Goal: Check status: Check status

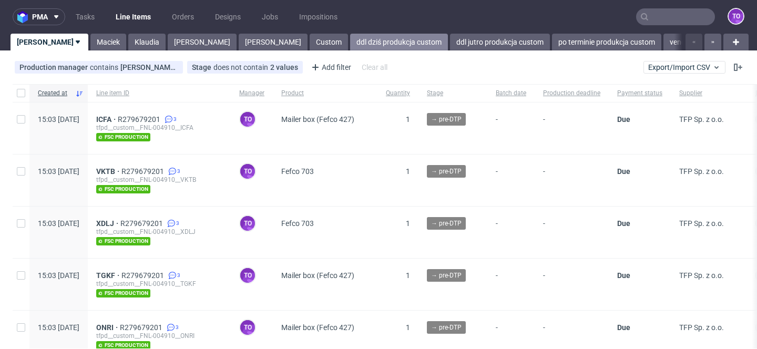
click at [350, 47] on link "ddl dziś produkcja custom" at bounding box center [399, 42] width 98 height 17
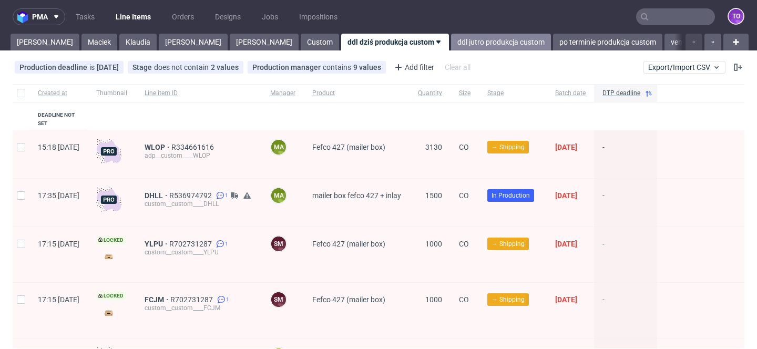
click at [451, 42] on link "ddl jutro produkcja custom" at bounding box center [501, 42] width 100 height 17
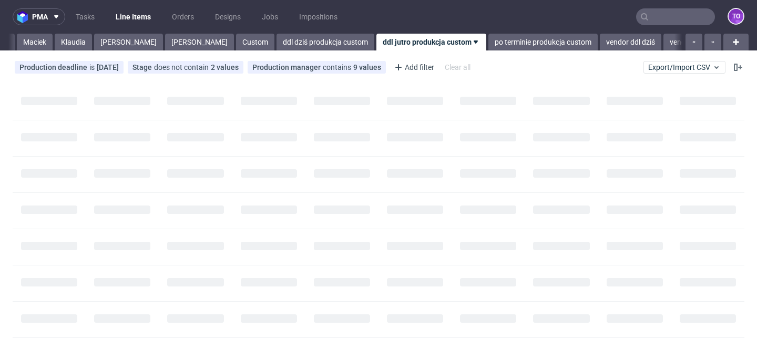
scroll to position [0, 67]
click at [274, 46] on link "ddl dziś produkcja custom" at bounding box center [323, 42] width 98 height 17
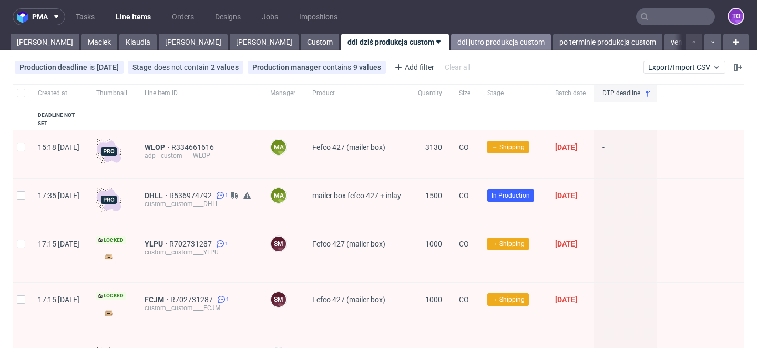
click at [451, 39] on link "ddl jutro produkcja custom" at bounding box center [501, 42] width 100 height 17
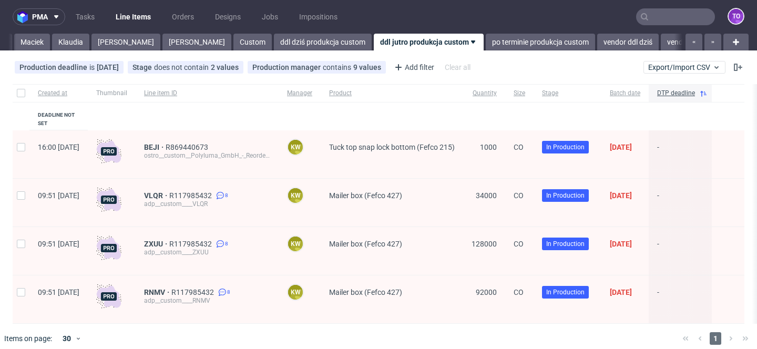
scroll to position [1, 0]
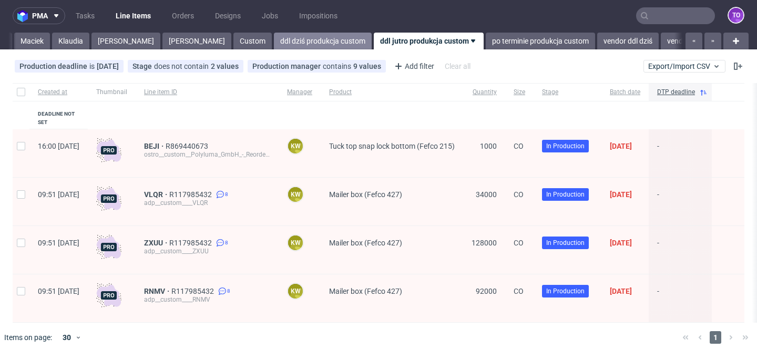
click at [274, 43] on link "ddl dziś produkcja custom" at bounding box center [323, 41] width 98 height 17
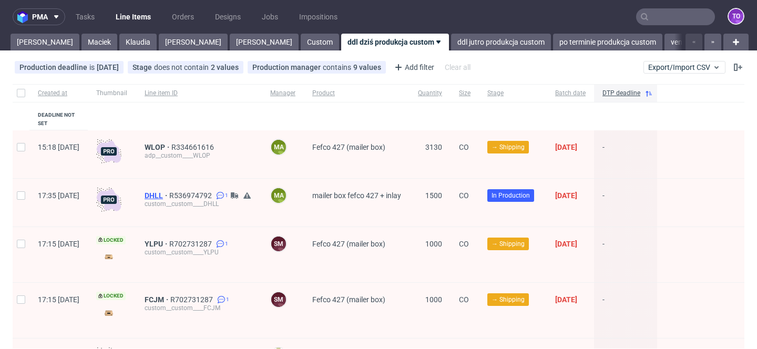
click at [169, 191] on span "DHLL" at bounding box center [156, 195] width 25 height 8
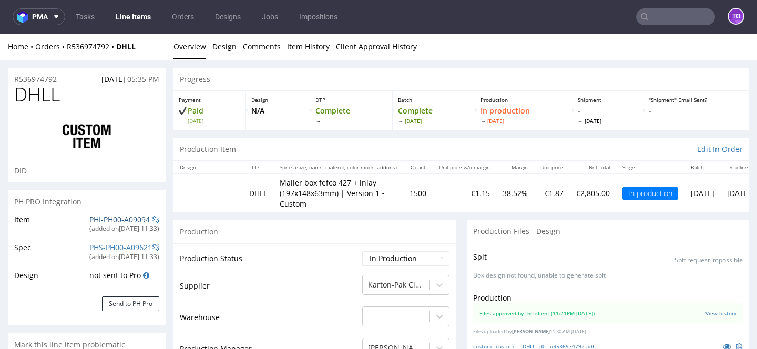
click at [117, 220] on link "PHI-PH00-A09094" at bounding box center [119, 219] width 60 height 10
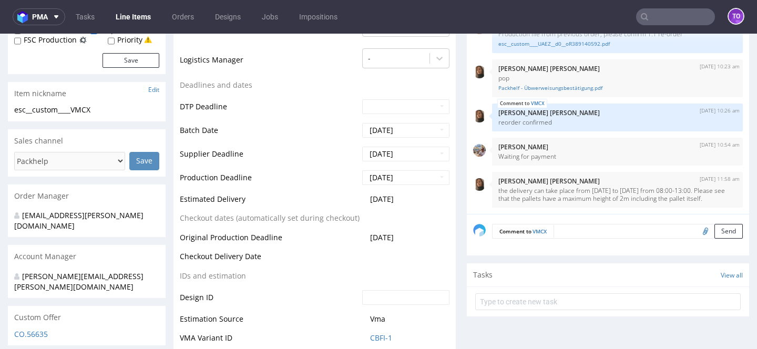
scroll to position [335, 0]
click at [377, 131] on input "2025-09-05" at bounding box center [405, 129] width 87 height 15
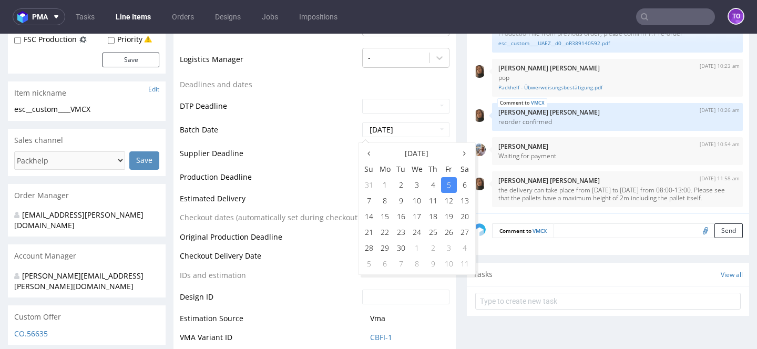
click at [311, 140] on td "Batch Date" at bounding box center [270, 133] width 180 height 24
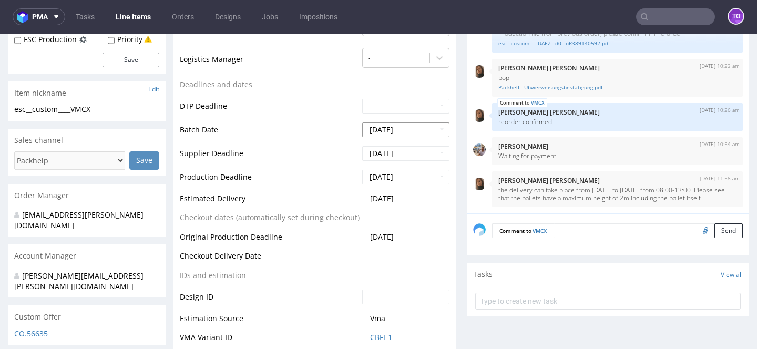
click at [384, 130] on input "2025-09-05" at bounding box center [405, 129] width 87 height 15
click at [316, 261] on td "Checkout Delivery Date" at bounding box center [270, 259] width 180 height 19
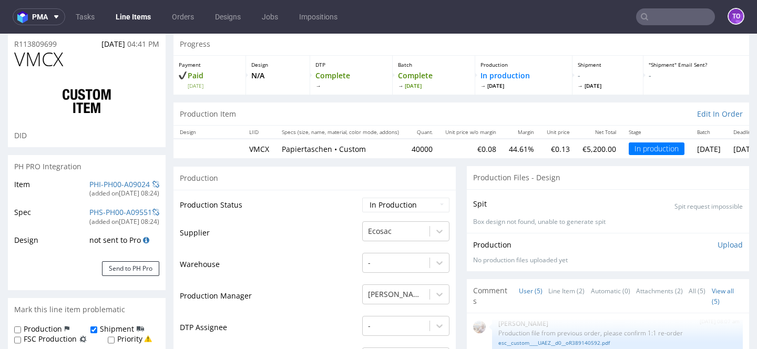
scroll to position [43, 0]
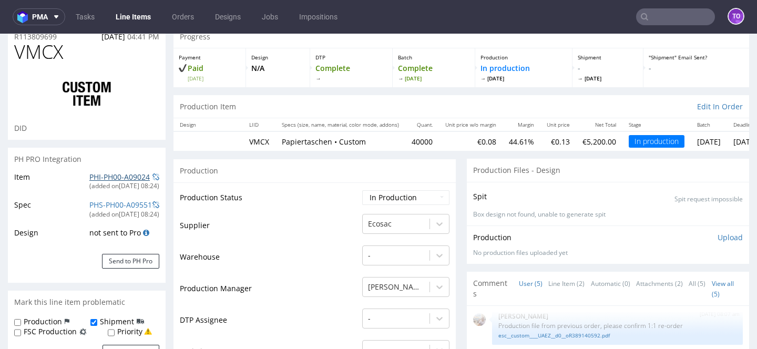
click at [120, 174] on link "PHI-PH00-A09024" at bounding box center [119, 177] width 60 height 10
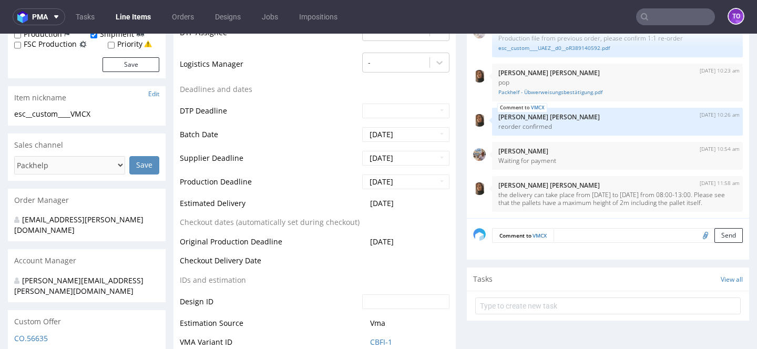
scroll to position [359, 0]
